Goal: Check status: Check status

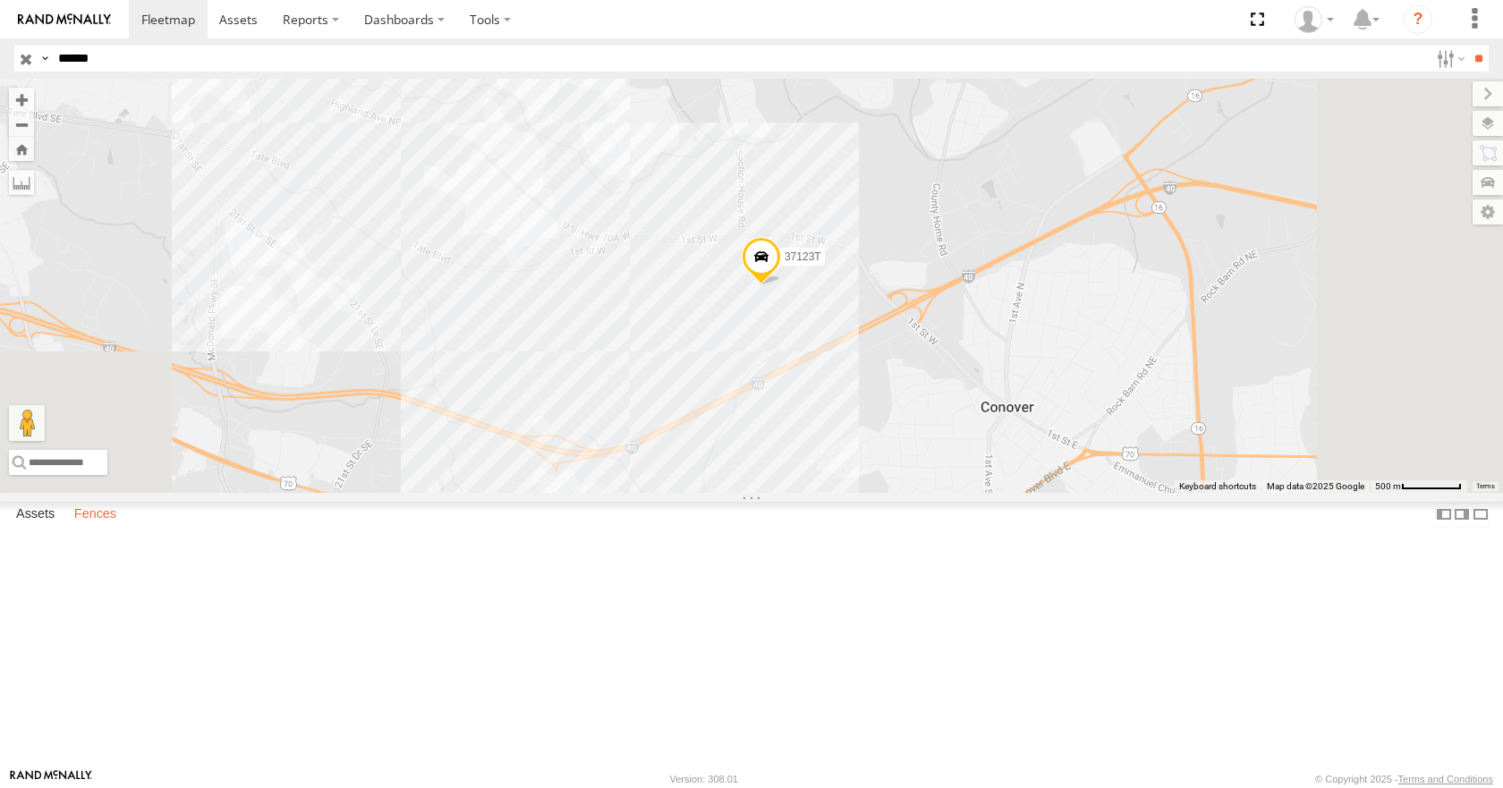
click at [95, 528] on label "Fences" at bounding box center [95, 515] width 60 height 25
click at [0, 0] on div "Regency Fiber" at bounding box center [0, 0] width 0 height 0
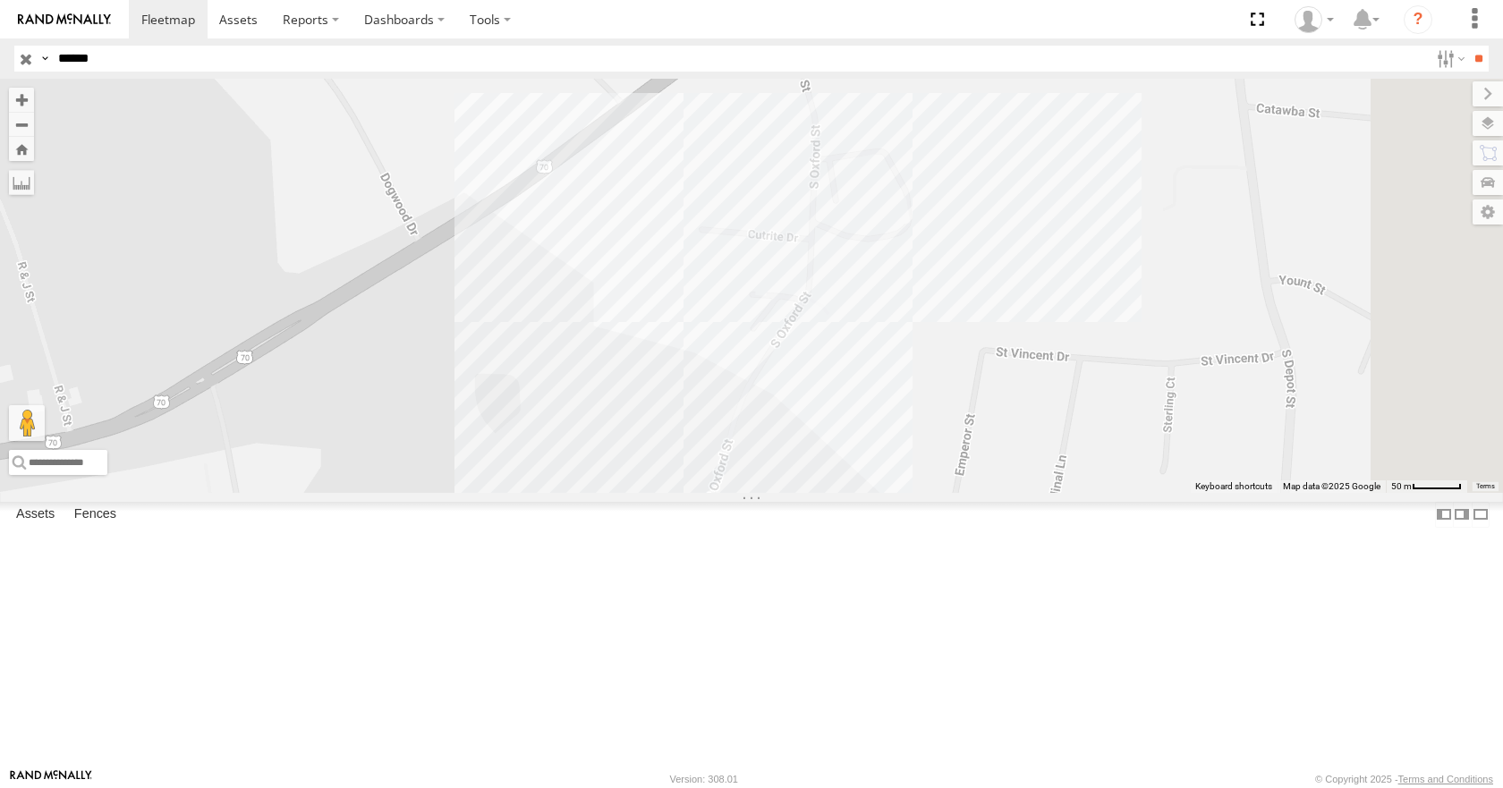
click at [0, 0] on div "Regency Fiber" at bounding box center [0, 0] width 0 height 0
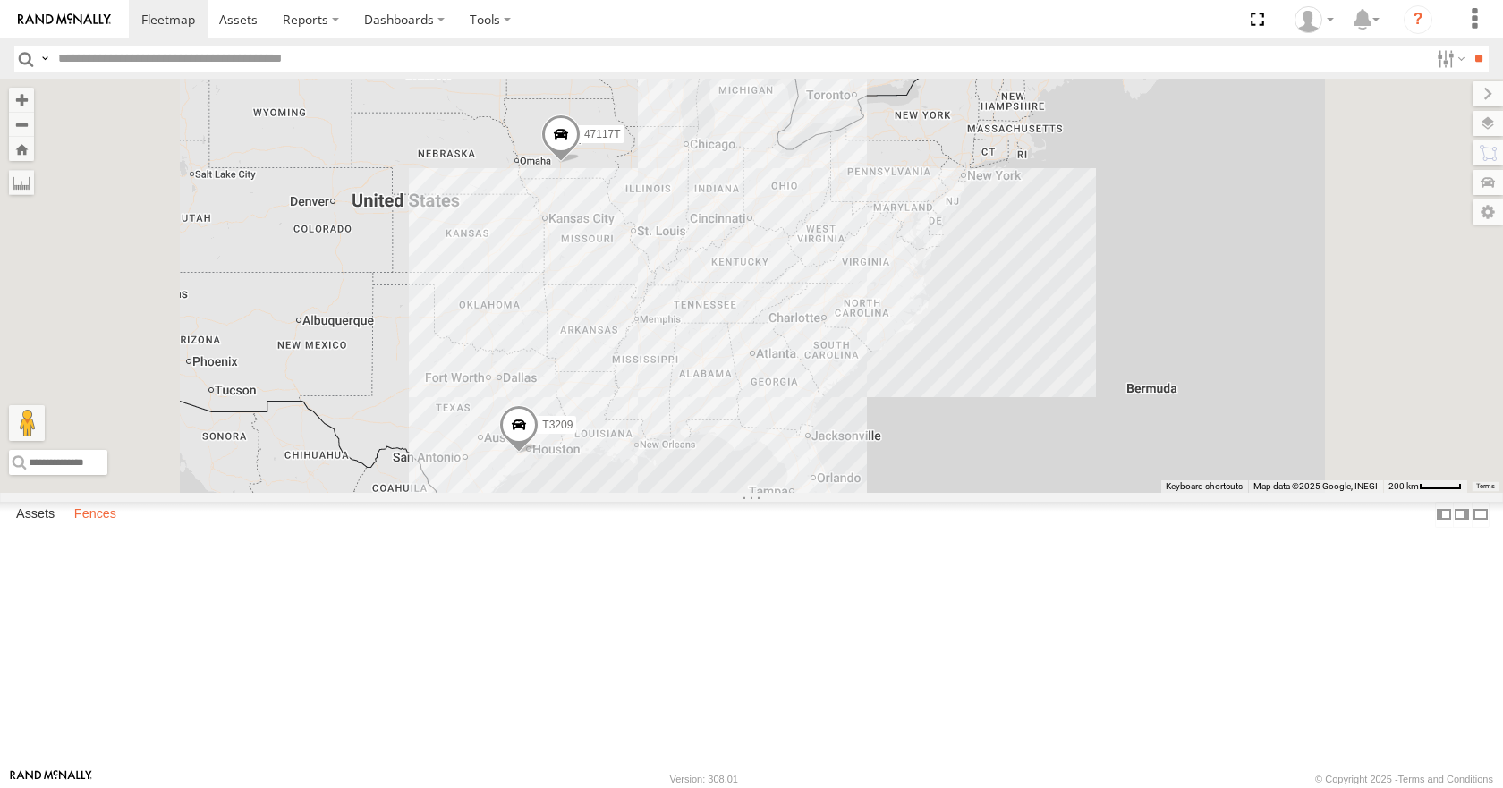
click at [113, 528] on label "Fences" at bounding box center [95, 515] width 60 height 25
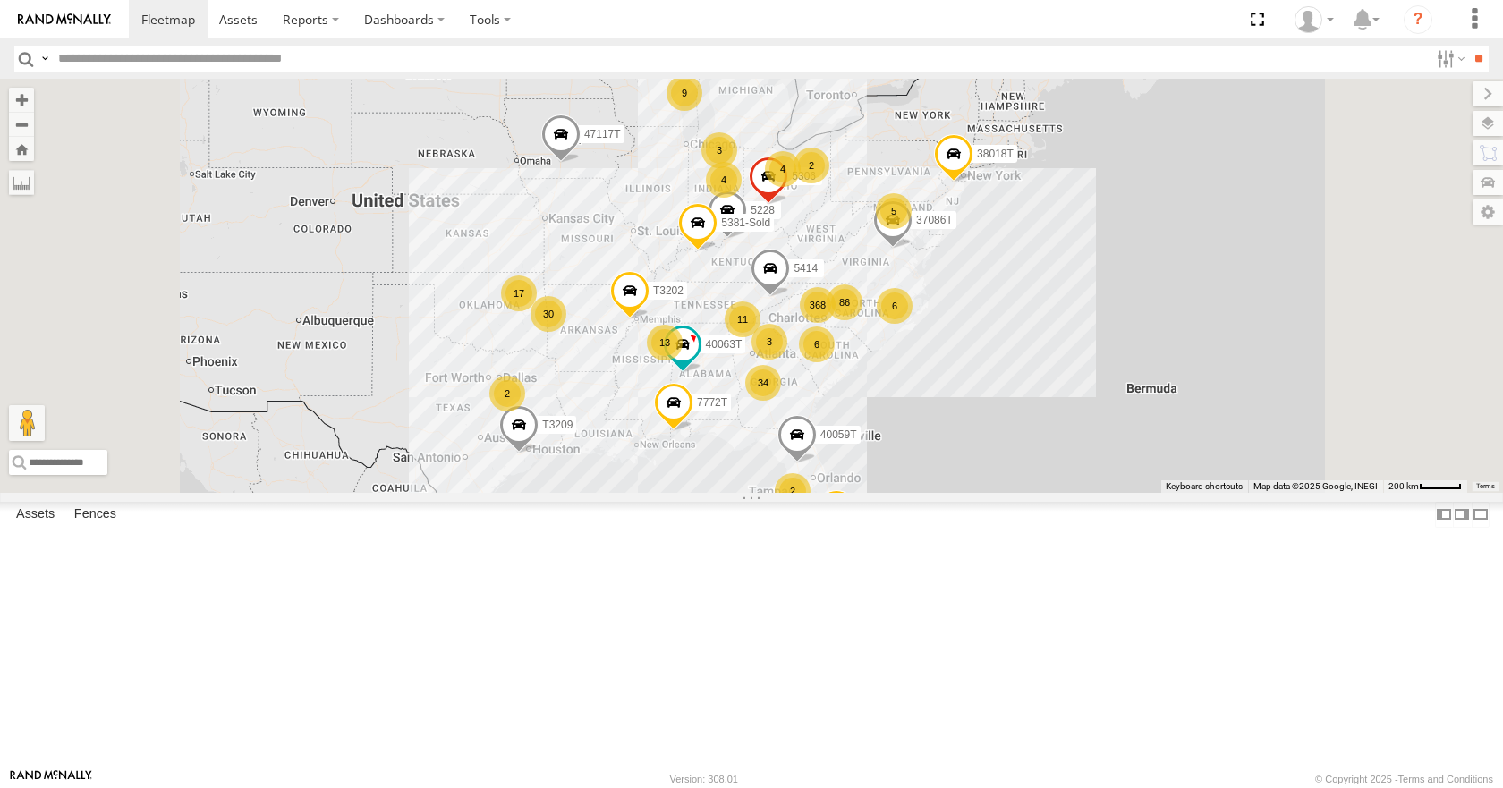
scroll to position [1789, 0]
click at [0, 0] on div "Regency Fiber" at bounding box center [0, 0] width 0 height 0
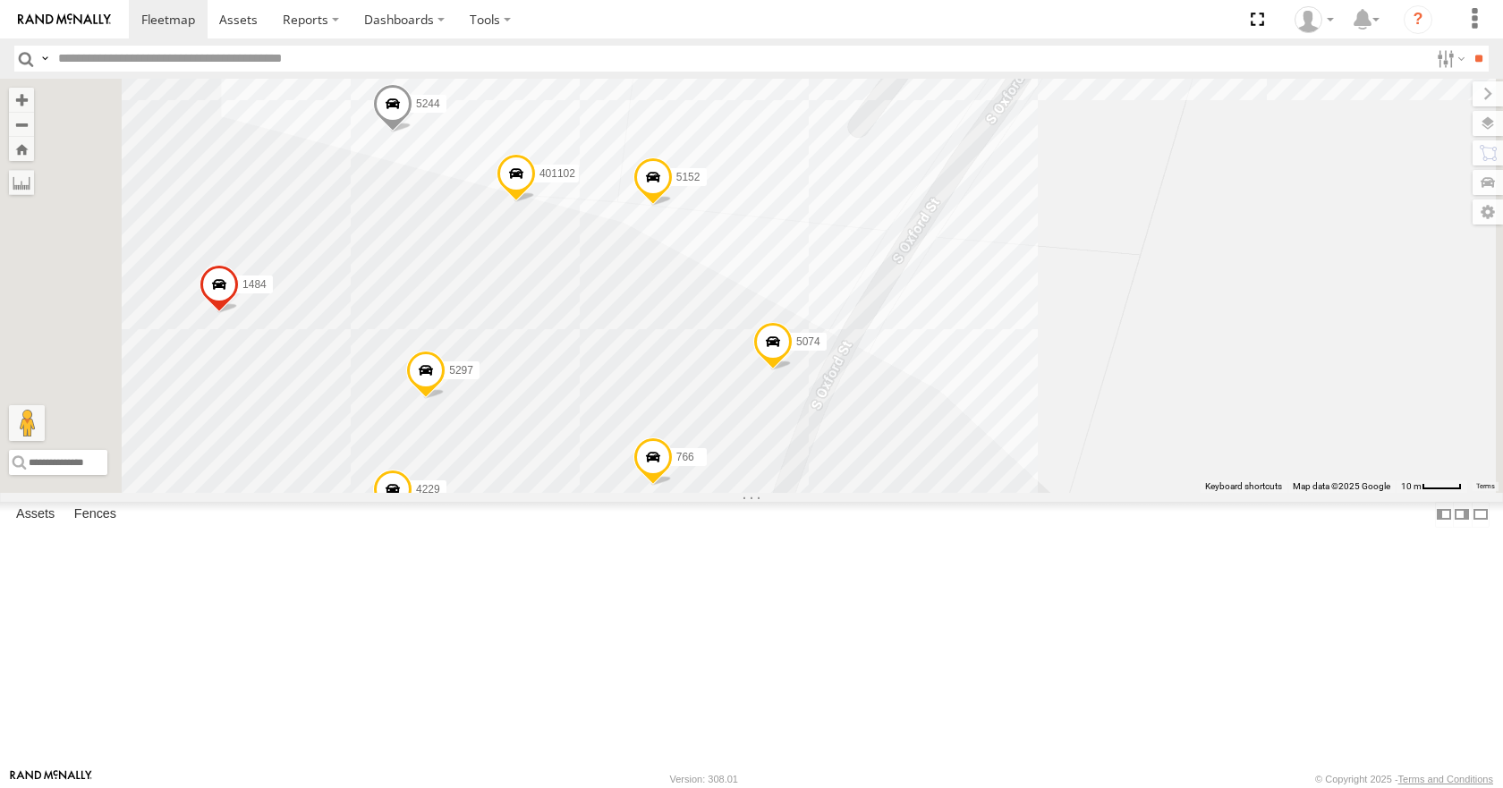
drag, startPoint x: 889, startPoint y: 502, endPoint x: 1022, endPoint y: 103, distance: 420.6
click at [1021, 101] on div "5256 4372 812 455 5244 1484 5184 1773 5284 401102 5297 5074 5152 1087 766 4229 2" at bounding box center [751, 285] width 1503 height 413
